Goal: Information Seeking & Learning: Learn about a topic

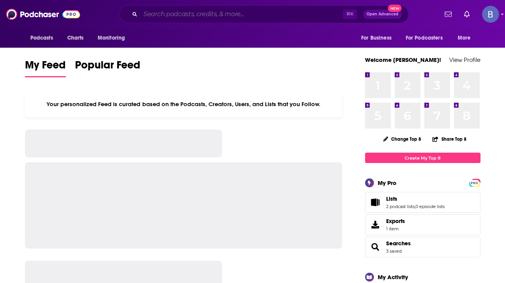
click at [147, 14] on input "Search podcasts, credits, & more..." at bounding box center [241, 14] width 202 height 12
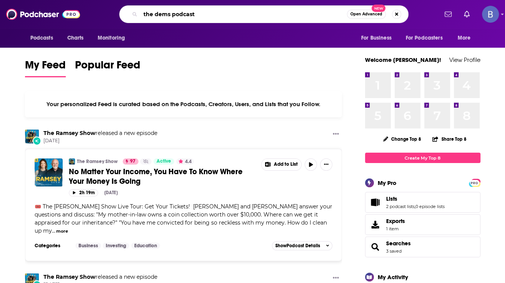
type input "the dems podcast"
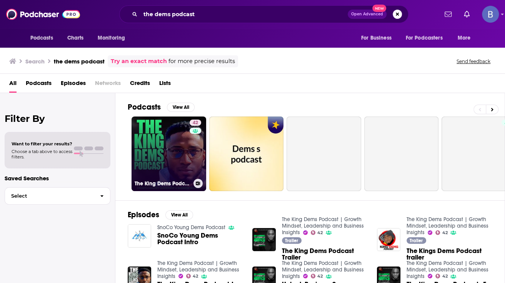
click at [150, 153] on link "42 The King Dems Podcast | Growth Mindset, Leadership and Business Insights" at bounding box center [169, 154] width 75 height 75
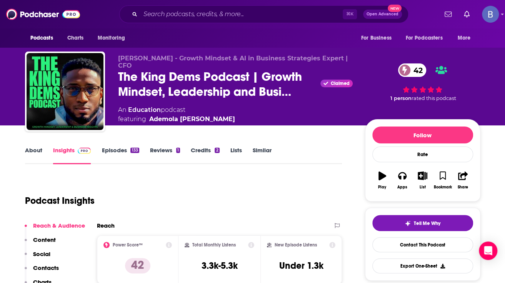
click at [33, 150] on link "About" at bounding box center [33, 156] width 17 height 18
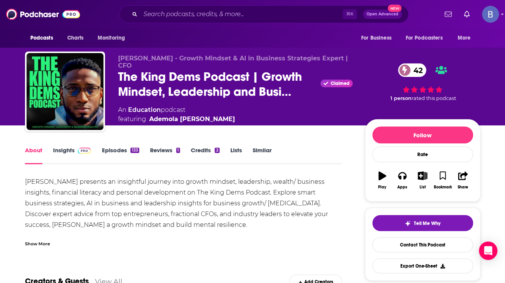
click at [34, 245] on div "Show More" at bounding box center [37, 243] width 25 height 7
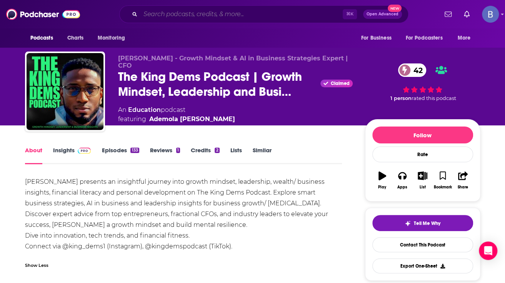
click at [181, 15] on input "Search podcasts, credits, & more..." at bounding box center [241, 14] width 202 height 12
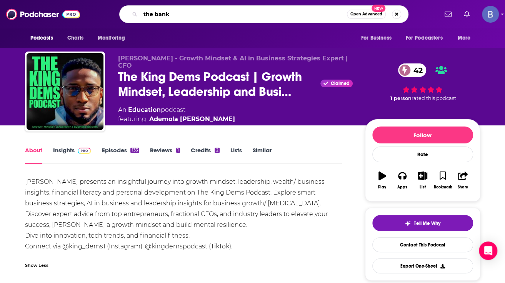
drag, startPoint x: 174, startPoint y: 13, endPoint x: 157, endPoint y: 13, distance: 16.5
click at [157, 13] on input "the bank" at bounding box center [243, 14] width 207 height 12
type input "the bricks and bank podcast"
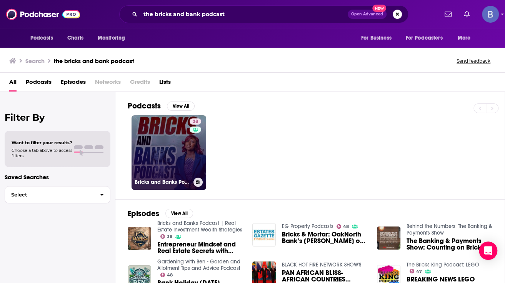
click at [167, 135] on link "38 Bricks and Banks Podcast | Real Estate Investment Wealth Strategies" at bounding box center [169, 152] width 75 height 75
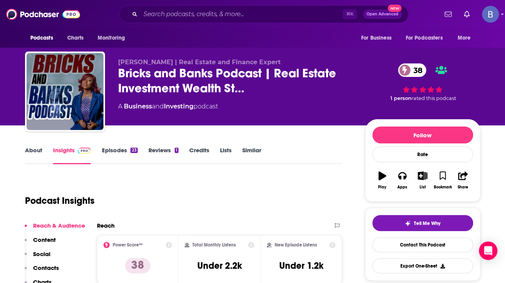
click at [114, 150] on link "Episodes 23" at bounding box center [120, 156] width 36 height 18
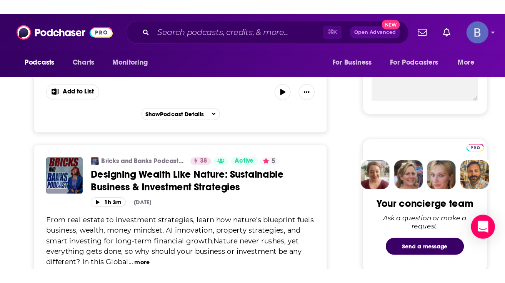
scroll to position [303, 0]
